Goal: Transaction & Acquisition: Download file/media

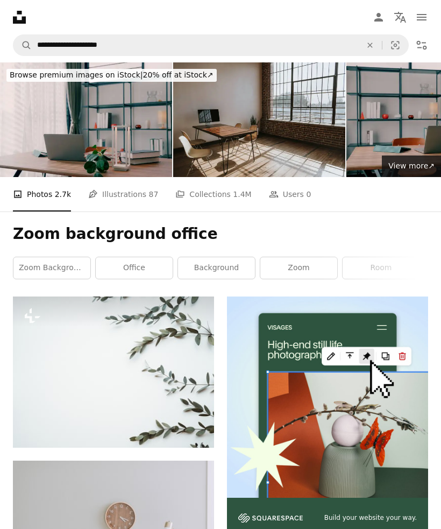
scroll to position [2448, 0]
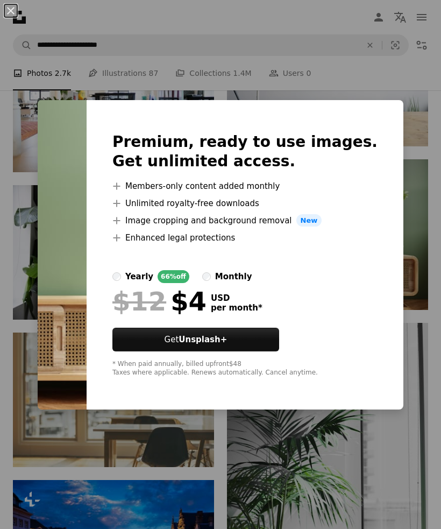
click at [423, 166] on div "An X shape Premium, ready to use images. Get unlimited access. A plus sign Memb…" at bounding box center [220, 264] width 441 height 529
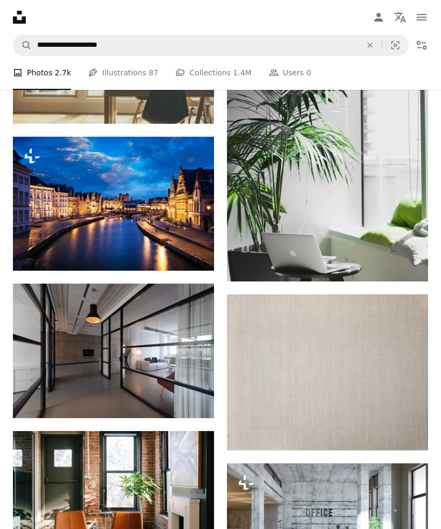
scroll to position [2791, 0]
click at [338, 381] on img at bounding box center [327, 372] width 201 height 156
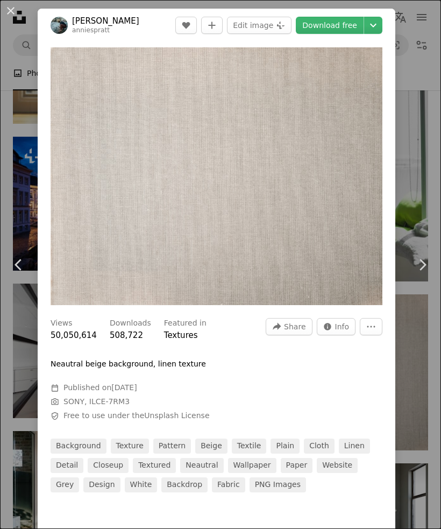
click at [350, 22] on link "Download free" at bounding box center [330, 25] width 68 height 17
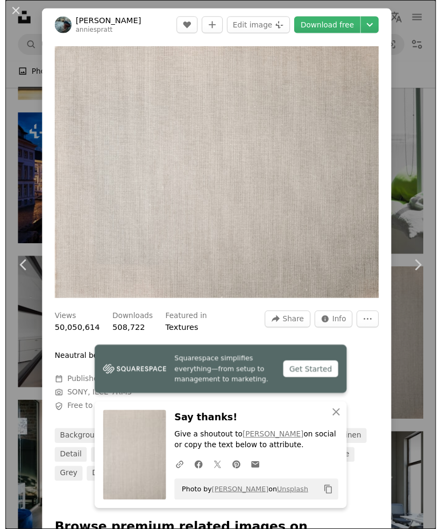
scroll to position [2826, 0]
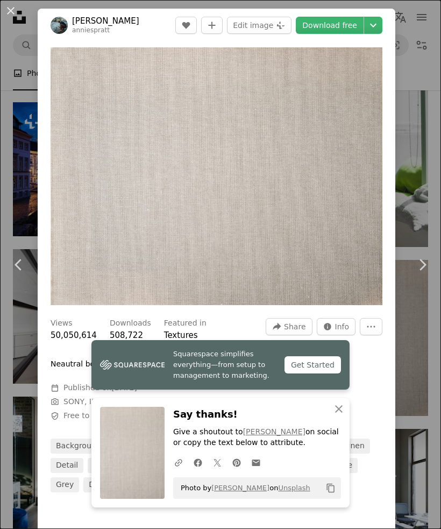
click at [422, 108] on div "An X shape Chevron left Chevron right [PERSON_NAME] anniespratt A heart A plus …" at bounding box center [220, 264] width 441 height 529
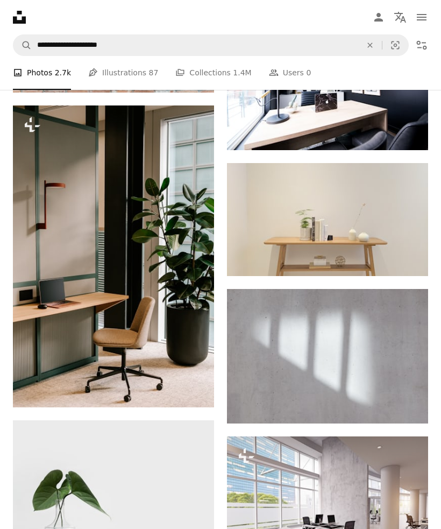
scroll to position [5005, 0]
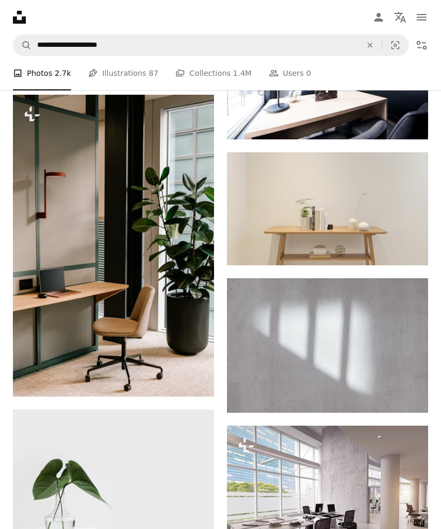
click at [336, 355] on img at bounding box center [327, 345] width 201 height 134
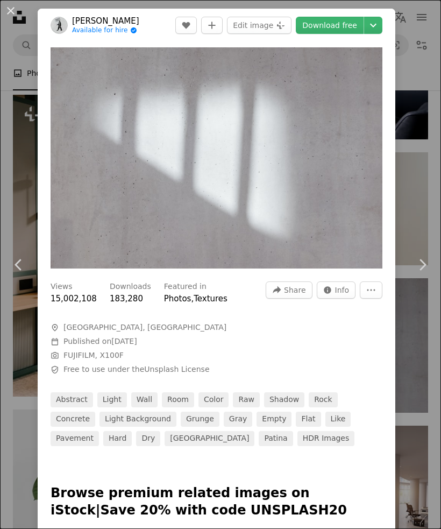
click at [348, 23] on link "Download free" at bounding box center [330, 25] width 68 height 17
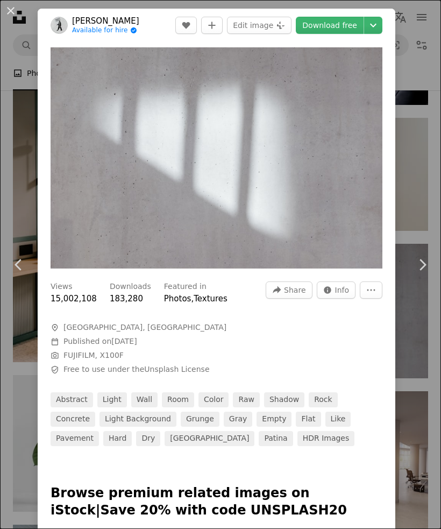
scroll to position [3017, 0]
